Goal: Task Accomplishment & Management: Use online tool/utility

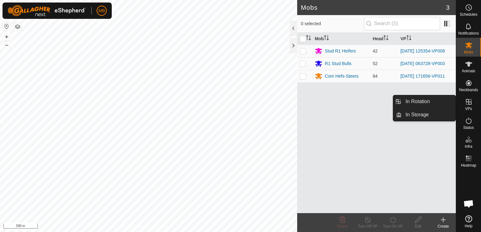
click at [472, 109] on span "VPs" at bounding box center [468, 109] width 7 height 4
click at [441, 101] on link "In Rotation" at bounding box center [429, 101] width 54 height 13
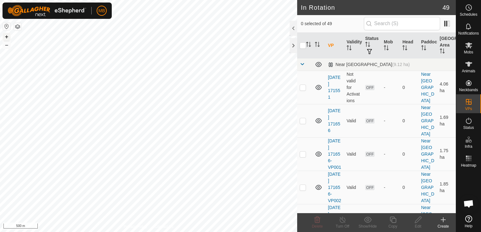
click at [9, 35] on button "+" at bounding box center [7, 37] width 8 height 8
click at [7, 38] on button "+" at bounding box center [7, 37] width 8 height 8
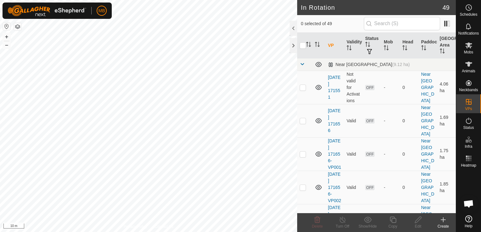
click at [0, 145] on html "MB Schedules Notifications Mobs Animals Neckbands VPs Status Infra Heatmap Help…" at bounding box center [240, 116] width 481 height 232
click at [0, 140] on html "MB Schedules Notifications Mobs Animals Neckbands VPs Status Infra Heatmap Help…" at bounding box center [240, 116] width 481 height 232
click at [6, 45] on button "–" at bounding box center [7, 45] width 8 height 8
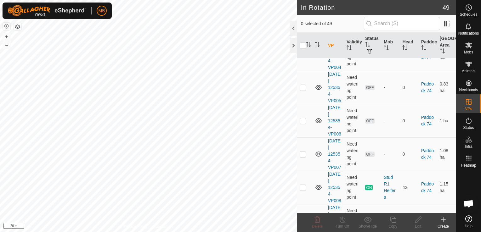
scroll to position [475, 0]
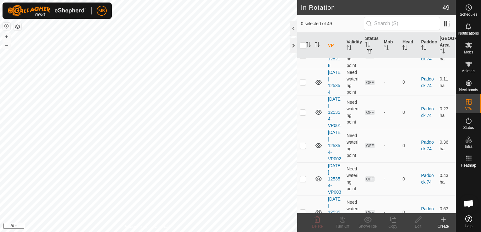
click at [303, 15] on p-checkbox at bounding box center [303, 12] width 6 height 5
checkbox input "true"
click at [393, 225] on div "Copy" at bounding box center [392, 227] width 25 height 6
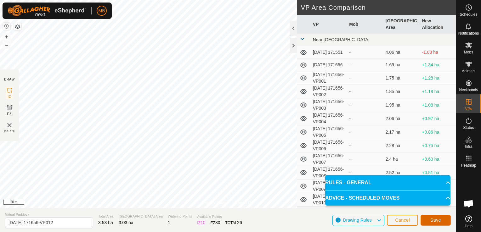
click at [437, 222] on span "Save" at bounding box center [436, 220] width 11 height 5
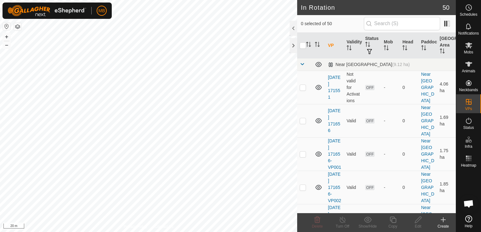
click at [10, 43] on div "+ –" at bounding box center [7, 41] width 8 height 16
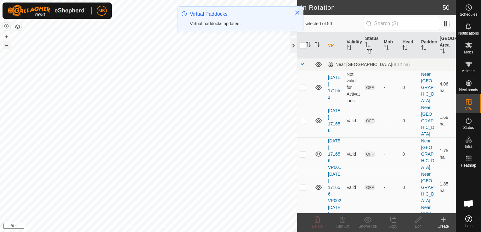
click at [6, 45] on button "–" at bounding box center [7, 45] width 8 height 8
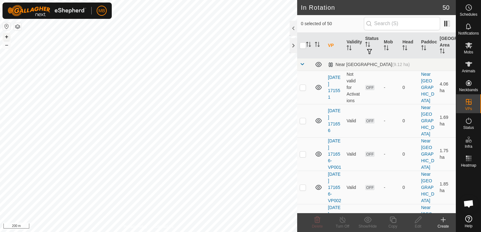
click at [8, 37] on button "+" at bounding box center [7, 37] width 8 height 8
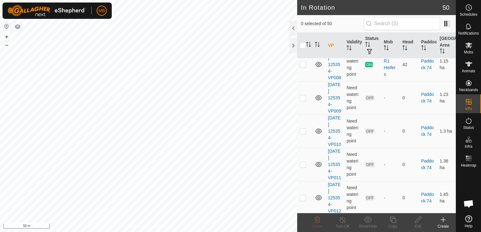
scroll to position [815, 0]
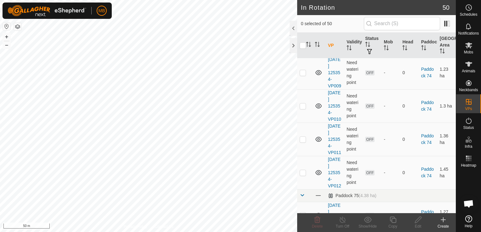
click at [304, 42] on p-checkbox at bounding box center [303, 39] width 6 height 5
checkbox input "false"
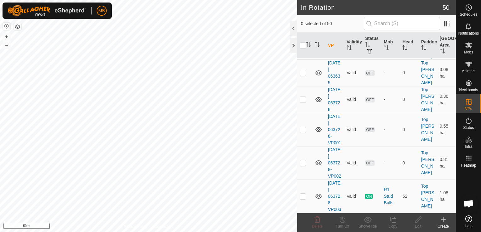
scroll to position [1684, 0]
click at [305, 195] on p-checkbox at bounding box center [303, 196] width 6 height 5
checkbox input "true"
click at [394, 219] on icon at bounding box center [393, 220] width 6 height 6
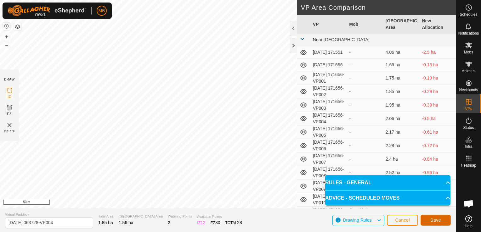
click at [433, 220] on span "Save" at bounding box center [436, 220] width 11 height 5
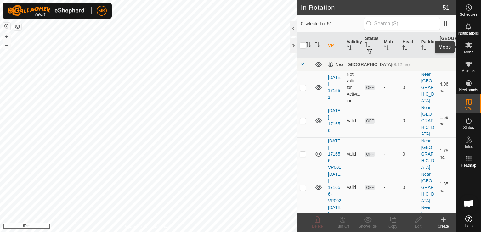
click at [469, 54] on div "Mobs" at bounding box center [468, 47] width 25 height 19
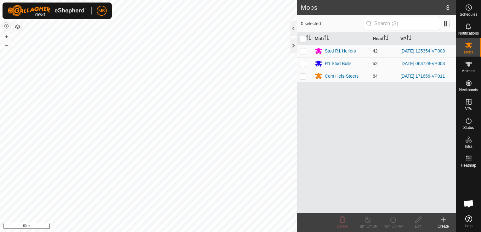
click at [304, 63] on p-checkbox at bounding box center [303, 63] width 6 height 5
checkbox input "true"
click at [392, 225] on div "Turn On VP" at bounding box center [392, 227] width 25 height 6
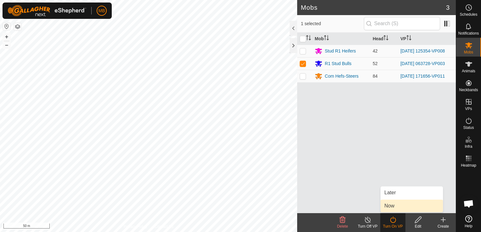
click at [397, 206] on link "Now" at bounding box center [412, 206] width 62 height 13
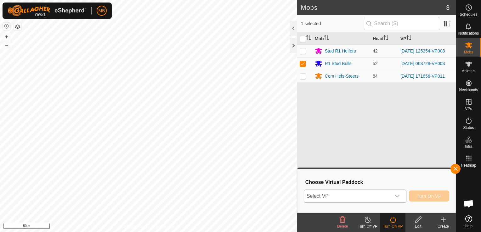
click at [399, 196] on icon "dropdown trigger" at bounding box center [397, 196] width 5 height 5
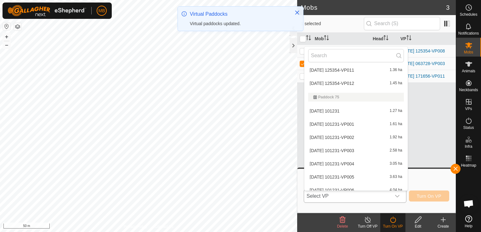
scroll to position [620, 0]
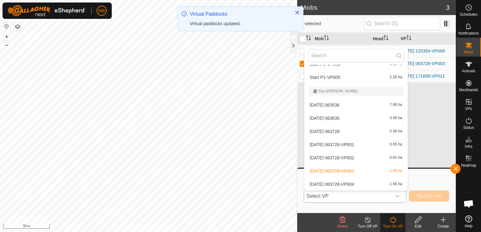
click at [386, 183] on li "[DATE] 063728-VP004 1.56 ha" at bounding box center [356, 184] width 103 height 13
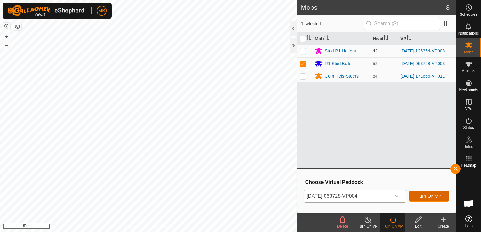
click at [428, 197] on span "Turn On VP" at bounding box center [429, 196] width 25 height 5
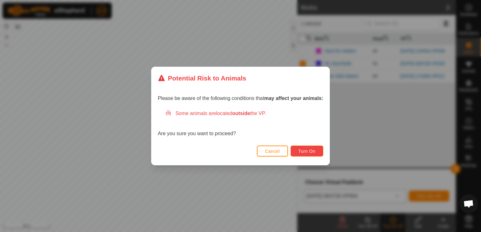
click at [309, 152] on span "Turn On" at bounding box center [307, 151] width 17 height 5
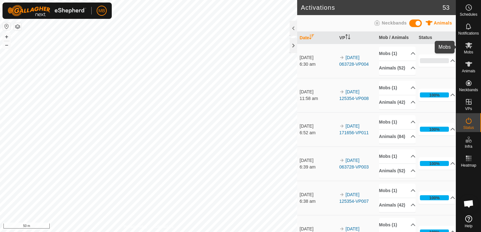
click at [469, 50] on span "Mobs" at bounding box center [468, 52] width 9 height 4
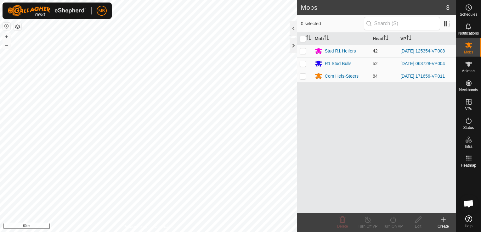
click at [304, 50] on p-checkbox at bounding box center [303, 51] width 6 height 5
checkbox input "true"
click at [392, 225] on div "Turn On VP" at bounding box center [392, 227] width 25 height 6
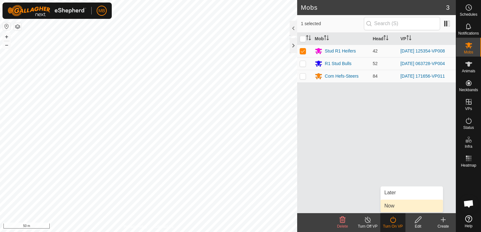
click at [400, 207] on link "Now" at bounding box center [412, 206] width 62 height 13
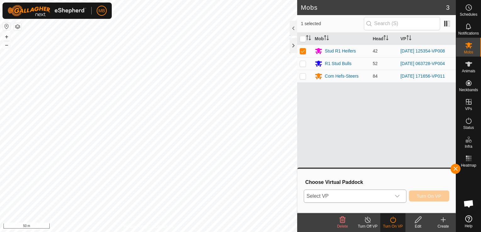
click at [399, 197] on icon "dropdown trigger" at bounding box center [397, 196] width 5 height 5
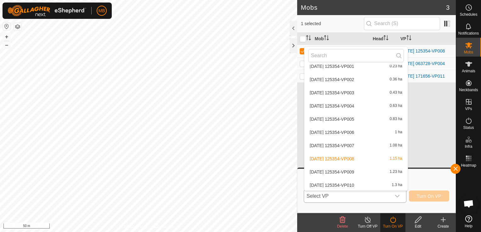
scroll to position [246, 0]
click at [375, 172] on li "[DATE] 125354-VP009 1.23 ha" at bounding box center [356, 171] width 103 height 13
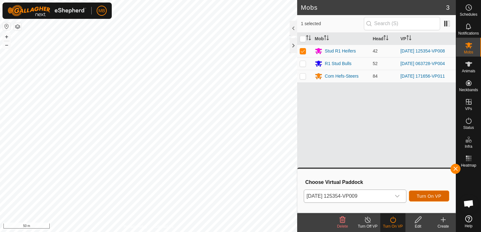
click at [417, 200] on button "Turn On VP" at bounding box center [429, 196] width 40 height 11
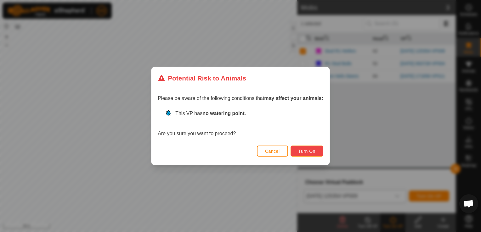
click at [315, 154] on button "Turn On" at bounding box center [307, 151] width 33 height 11
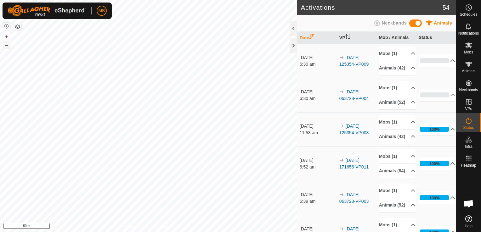
click at [7, 46] on button "–" at bounding box center [7, 45] width 8 height 8
click at [89, 232] on html "MB Schedules Notifications Mobs Animals Neckbands VPs Status Infra Heatmap Help…" at bounding box center [240, 116] width 481 height 232
click at [4, 37] on button "+" at bounding box center [7, 37] width 8 height 8
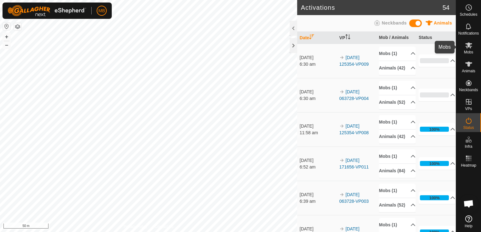
click at [468, 46] on icon at bounding box center [469, 46] width 7 height 6
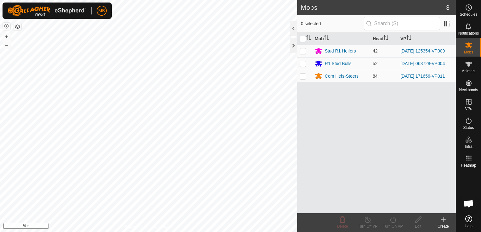
click at [304, 75] on p-checkbox at bounding box center [303, 76] width 6 height 5
checkbox input "true"
click at [392, 222] on icon at bounding box center [393, 220] width 8 height 8
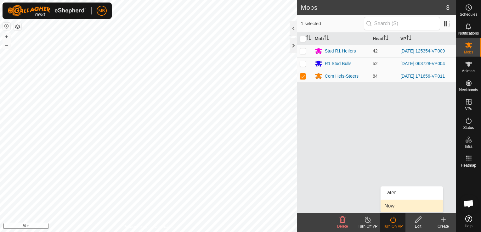
click at [397, 203] on link "Now" at bounding box center [412, 206] width 62 height 13
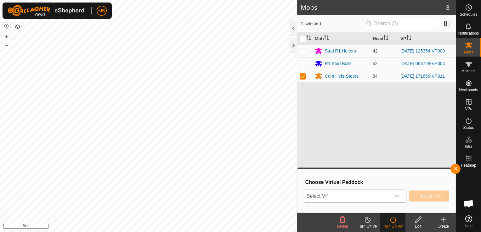
click at [400, 198] on icon "dropdown trigger" at bounding box center [397, 196] width 5 height 5
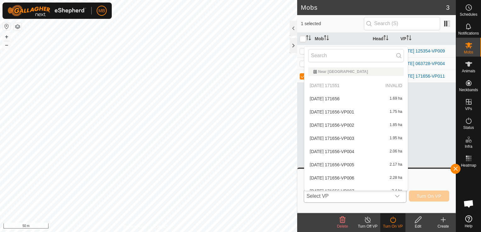
scroll to position [110, 0]
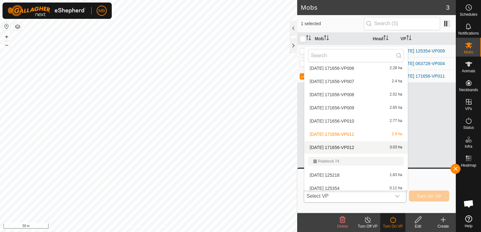
click at [365, 144] on li "[DATE] 171656-VP012 3.03 ha" at bounding box center [356, 147] width 103 height 13
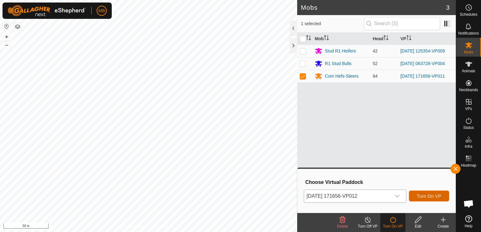
click at [432, 196] on span "Turn On VP" at bounding box center [429, 196] width 25 height 5
